Goal: Task Accomplishment & Management: Use online tool/utility

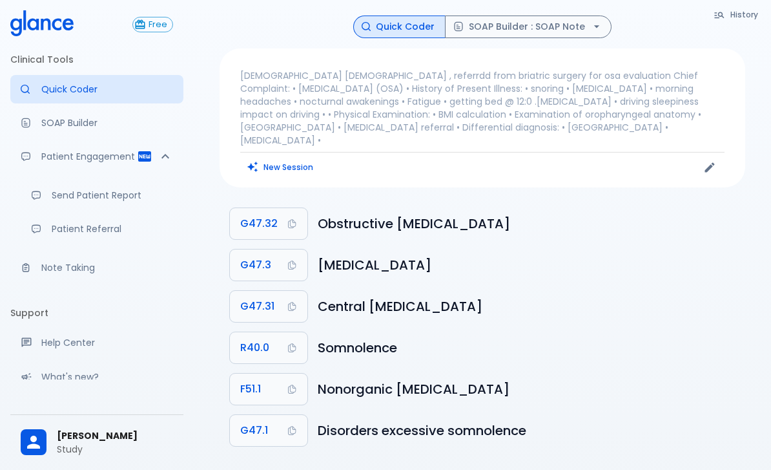
click at [568, 88] on p "[DEMOGRAPHIC_DATA] [DEMOGRAPHIC_DATA] , referrdd from briatric surgery for osa …" at bounding box center [482, 107] width 484 height 77
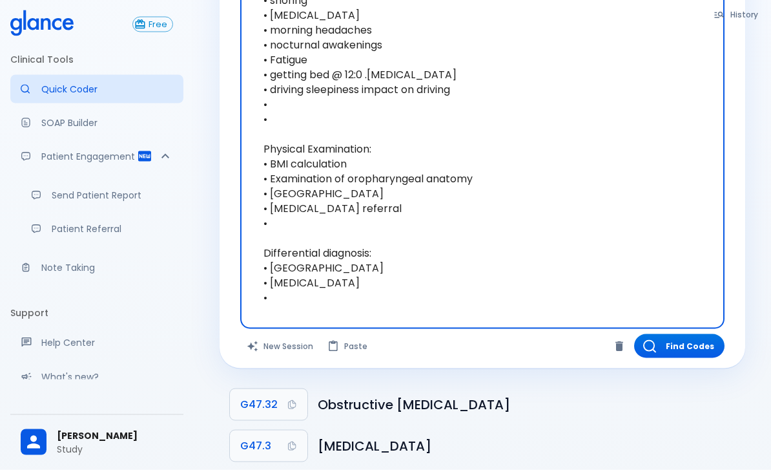
click at [269, 344] on button "New Session" at bounding box center [280, 346] width 81 height 24
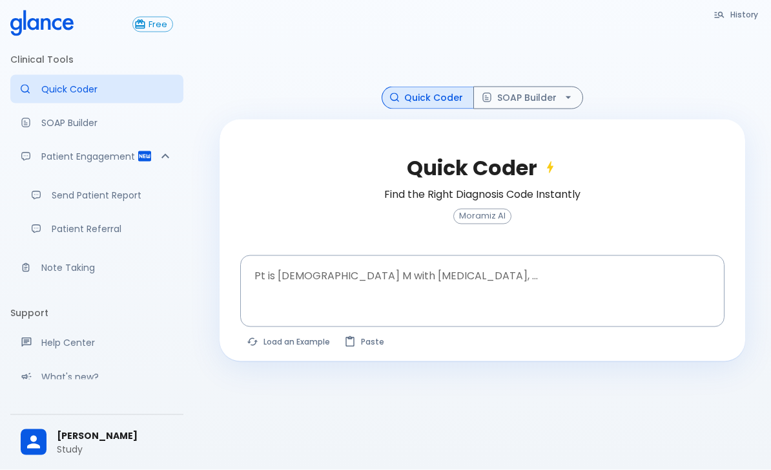
scroll to position [31, 0]
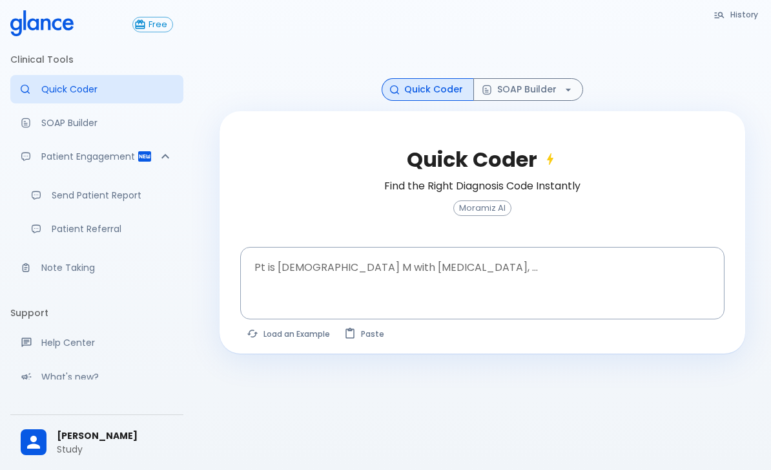
click at [637, 293] on textarea at bounding box center [482, 273] width 466 height 41
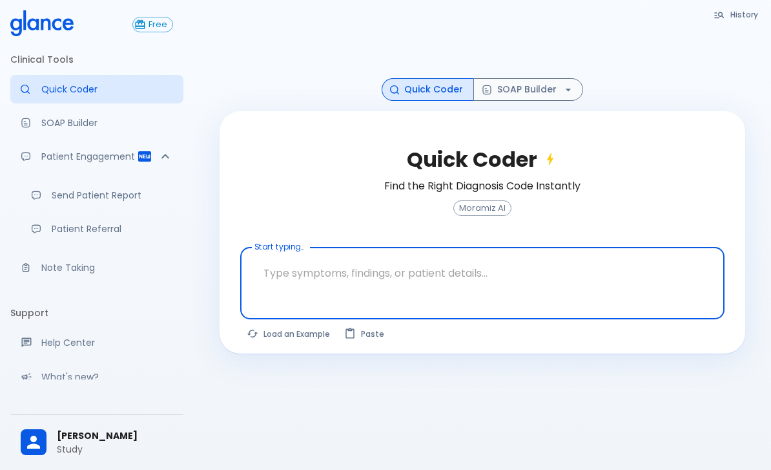
click at [291, 341] on button "Load an Example" at bounding box center [289, 333] width 98 height 19
type textarea "45F with DM2, right [MEDICAL_DATA], fever, WBC 14K, ESR 80, wound purulent, XR …"
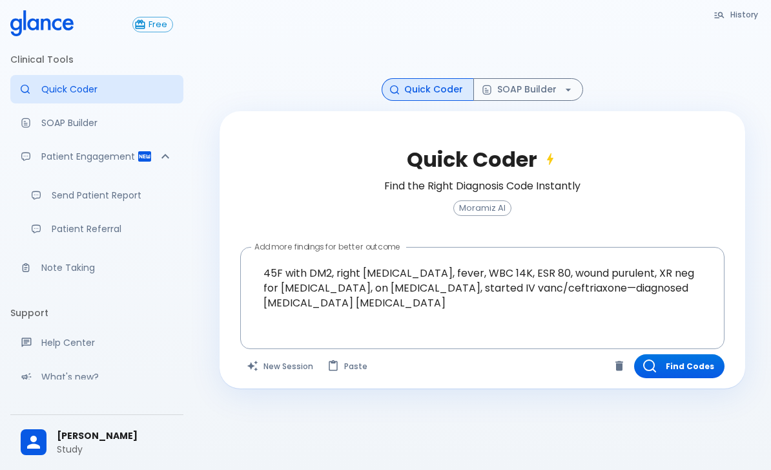
click at [676, 377] on button "Find Codes" at bounding box center [679, 366] width 90 height 24
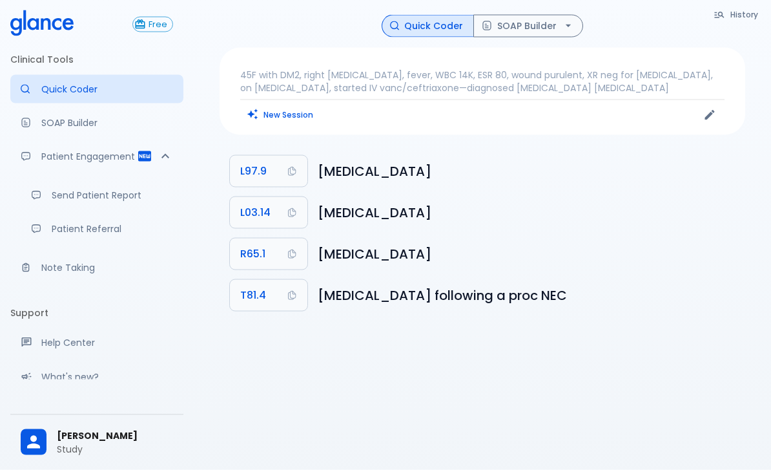
scroll to position [0, 0]
click at [538, 15] on button "SOAP Builder" at bounding box center [528, 26] width 110 height 23
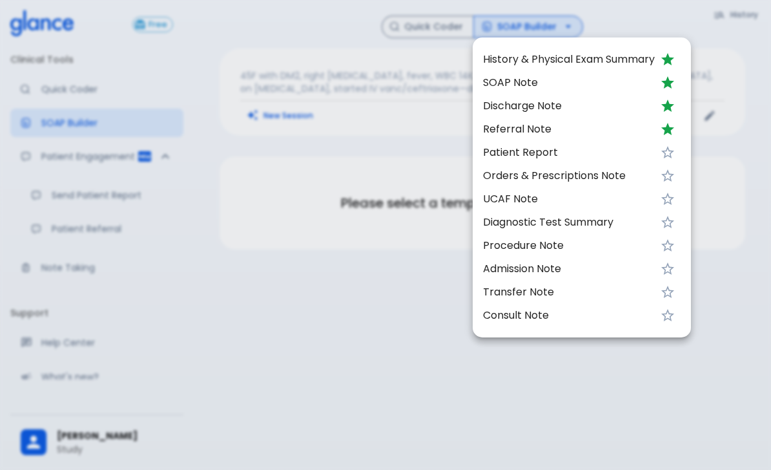
click at [513, 61] on span "History & Physical Exam Summary" at bounding box center [569, 59] width 172 height 15
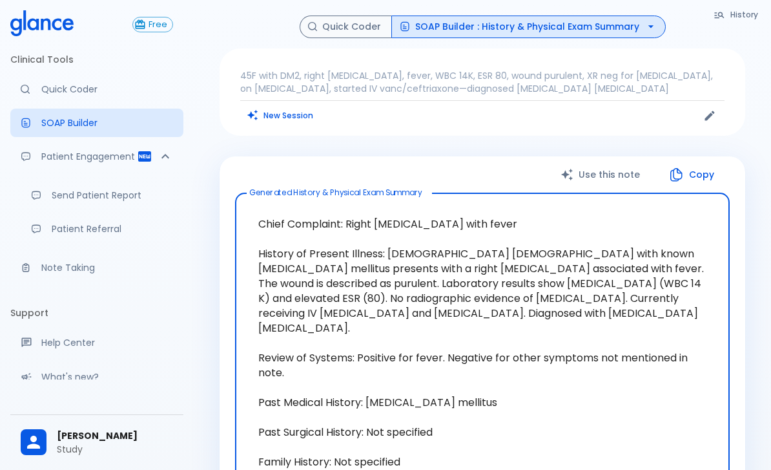
click at [697, 169] on button "Copy" at bounding box center [692, 174] width 74 height 26
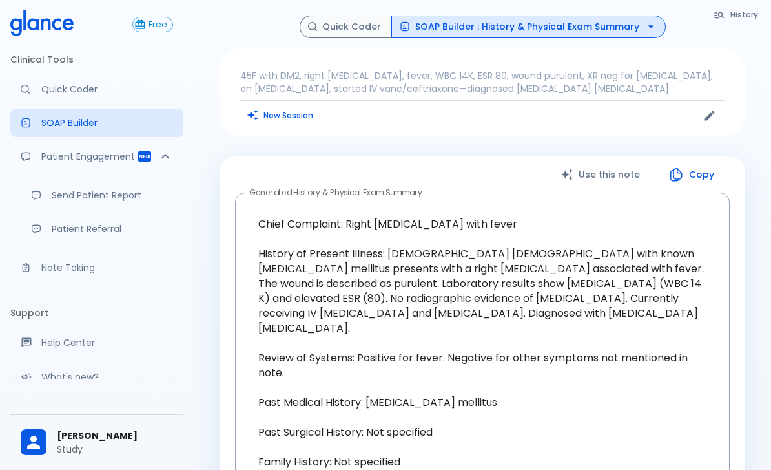
click at [628, 30] on button "SOAP Builder : History & Physical Exam Summary" at bounding box center [528, 26] width 274 height 23
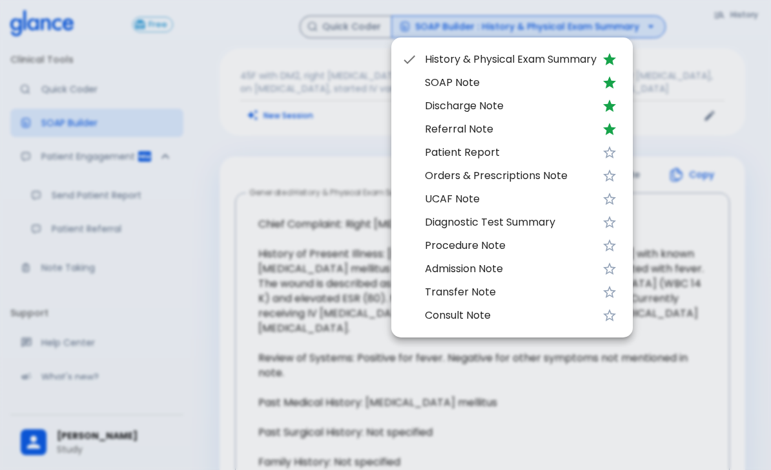
click at [477, 156] on span "Patient Report" at bounding box center [511, 152] width 172 height 15
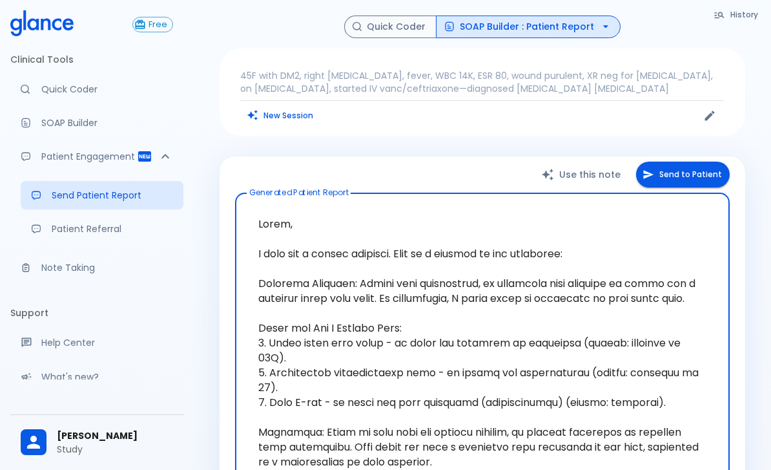
click at [599, 20] on icon "button" at bounding box center [605, 26] width 13 height 13
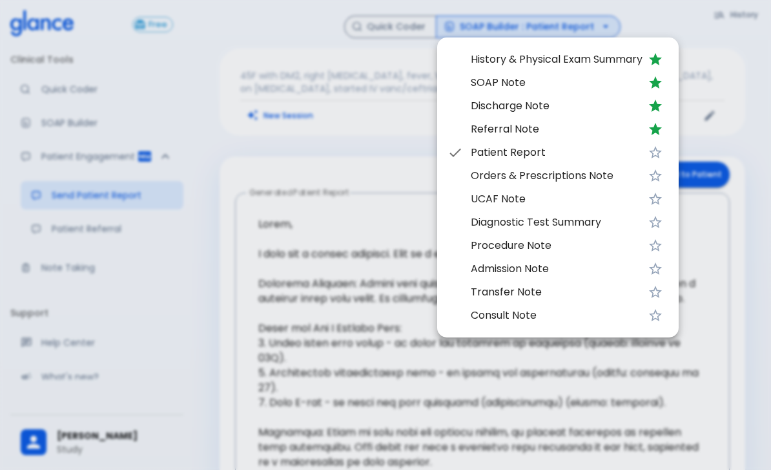
click at [519, 135] on span "Referral Note" at bounding box center [557, 128] width 172 height 15
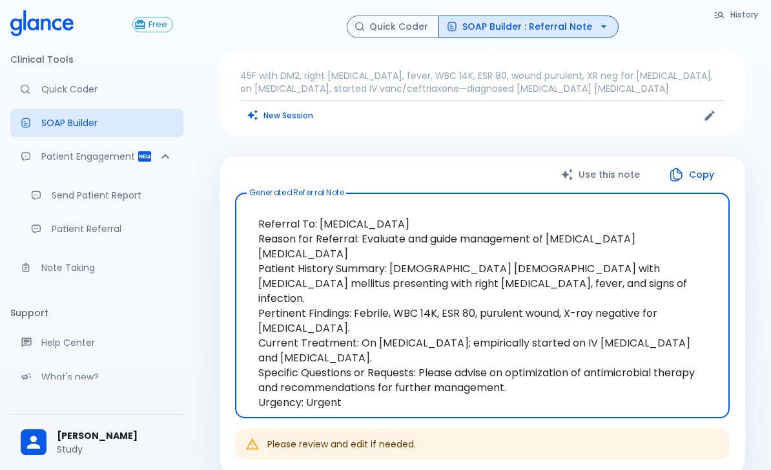
click at [601, 21] on icon "button" at bounding box center [603, 26] width 13 height 13
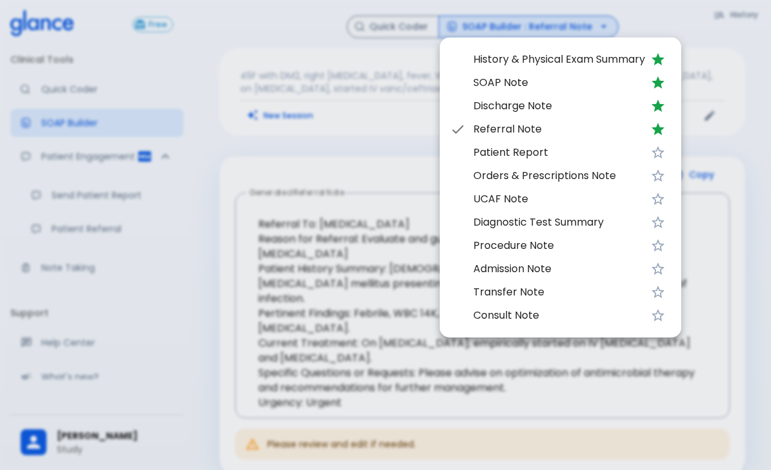
click at [538, 103] on span "Discharge Note" at bounding box center [559, 105] width 172 height 15
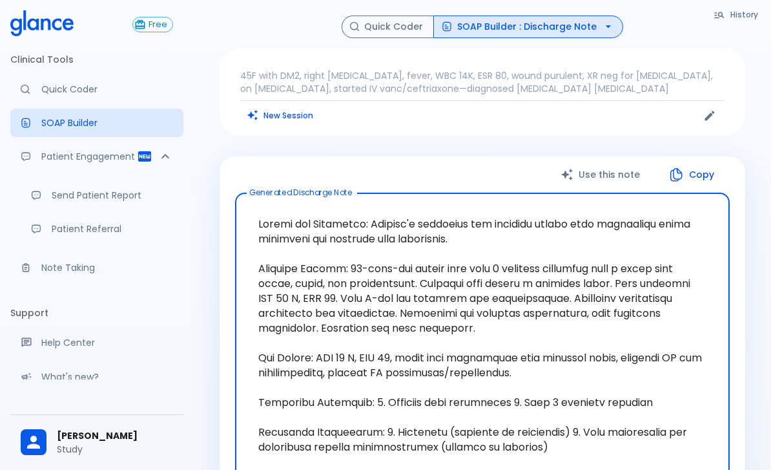
click at [597, 23] on button "SOAP Builder : Discharge Note" at bounding box center [528, 26] width 190 height 23
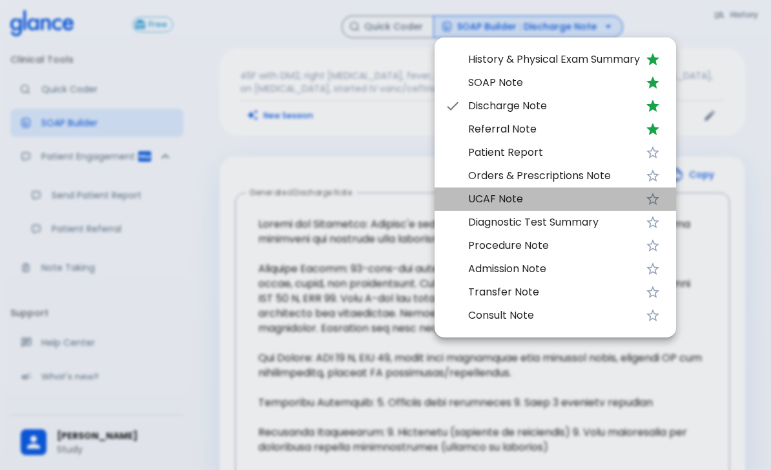
click at [491, 201] on span "UCAF Note" at bounding box center [554, 198] width 172 height 15
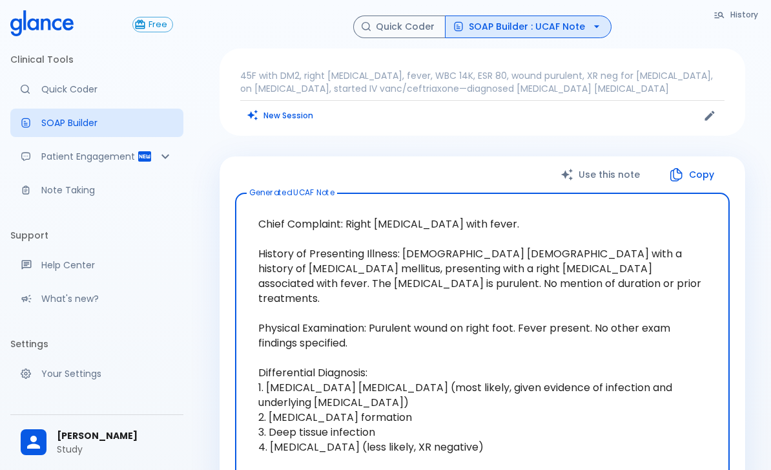
click at [54, 191] on p "Note Taking" at bounding box center [107, 189] width 132 height 13
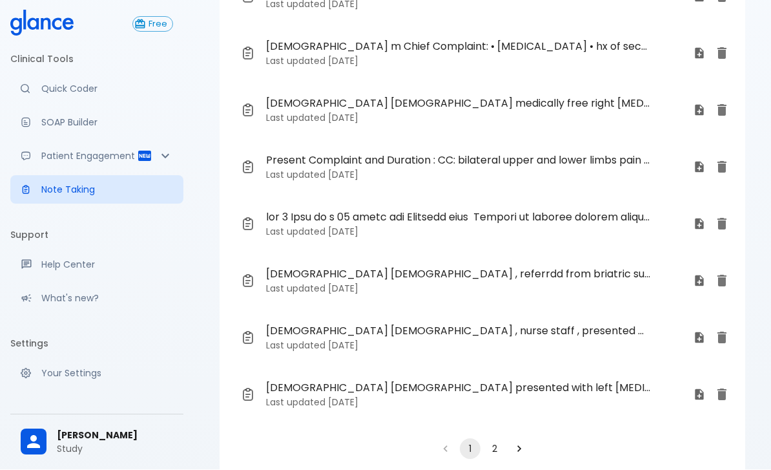
scroll to position [220, 0]
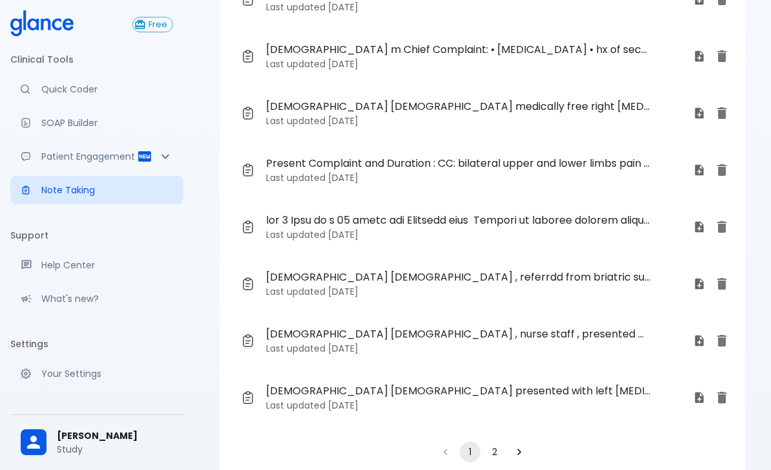
click at [502, 449] on button "2" at bounding box center [494, 451] width 21 height 21
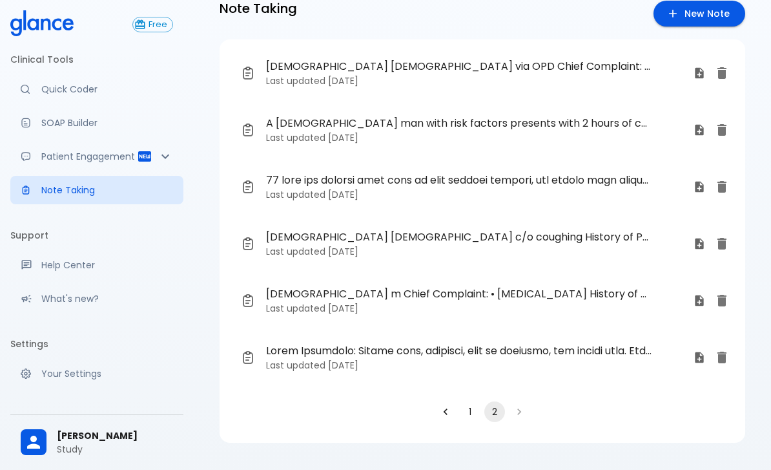
scroll to position [35, 0]
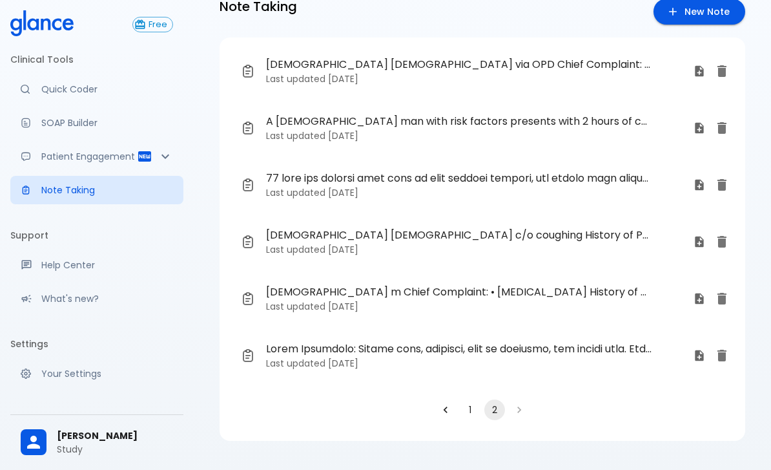
click at [323, 245] on p "Last updated 10 days ago" at bounding box center [474, 249] width 417 height 13
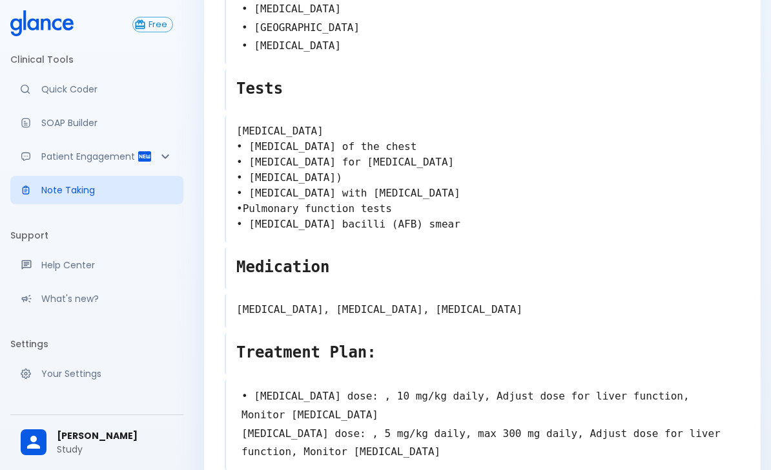
scroll to position [371, 0]
